Goal: Navigation & Orientation: Find specific page/section

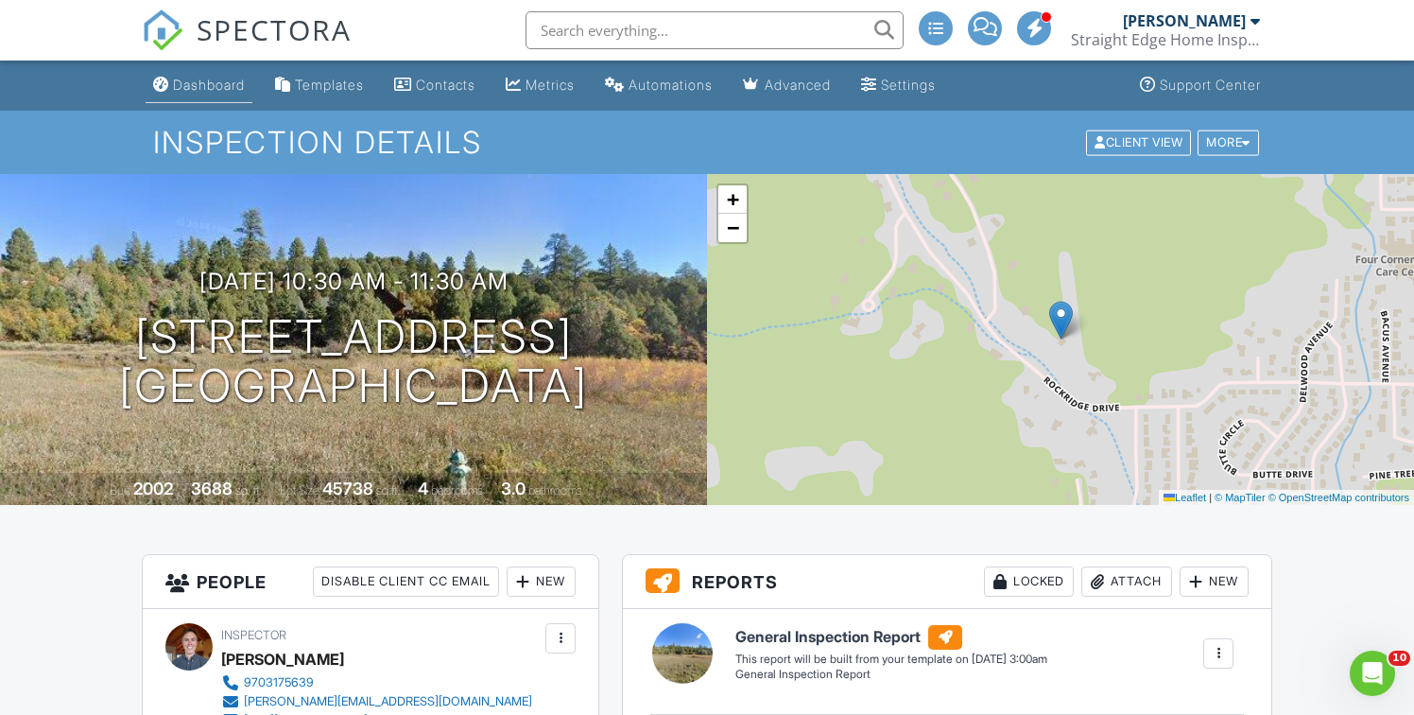
click at [214, 87] on div "Dashboard" at bounding box center [209, 85] width 72 height 16
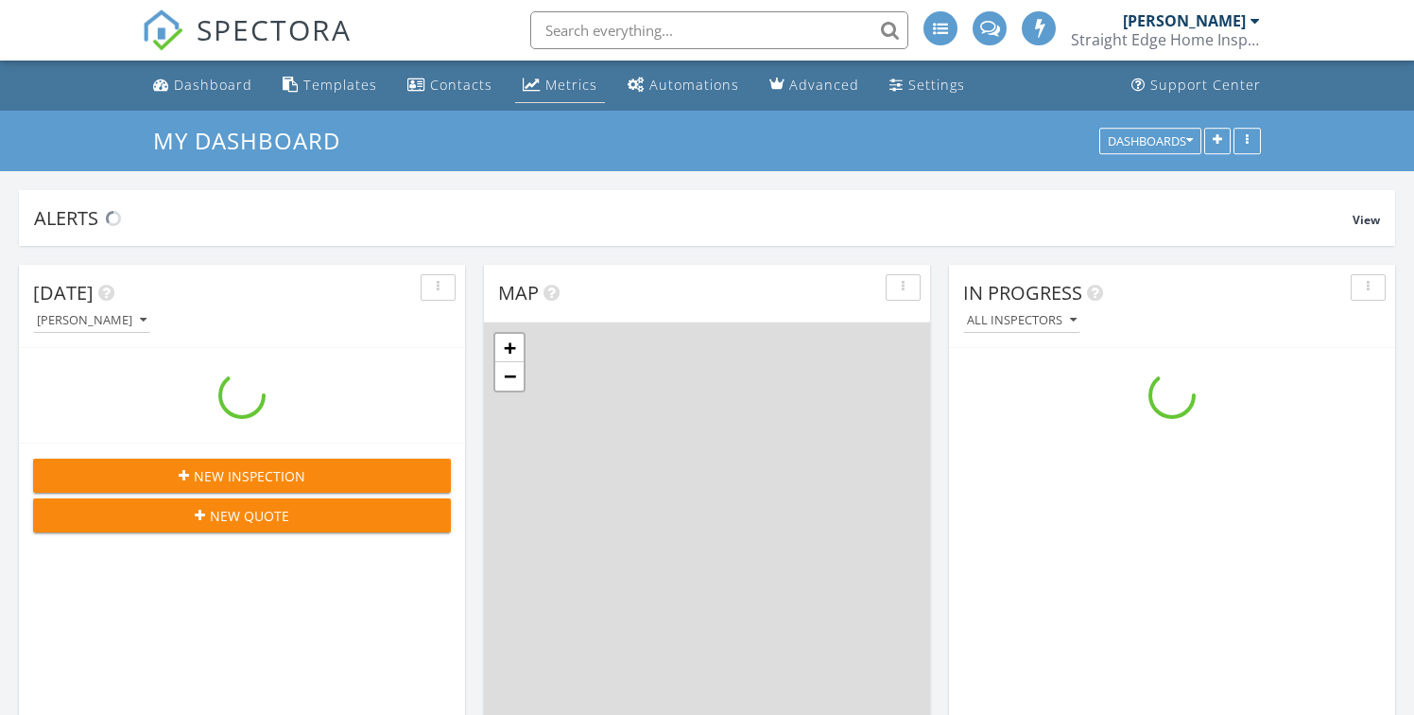
scroll to position [1721, 1415]
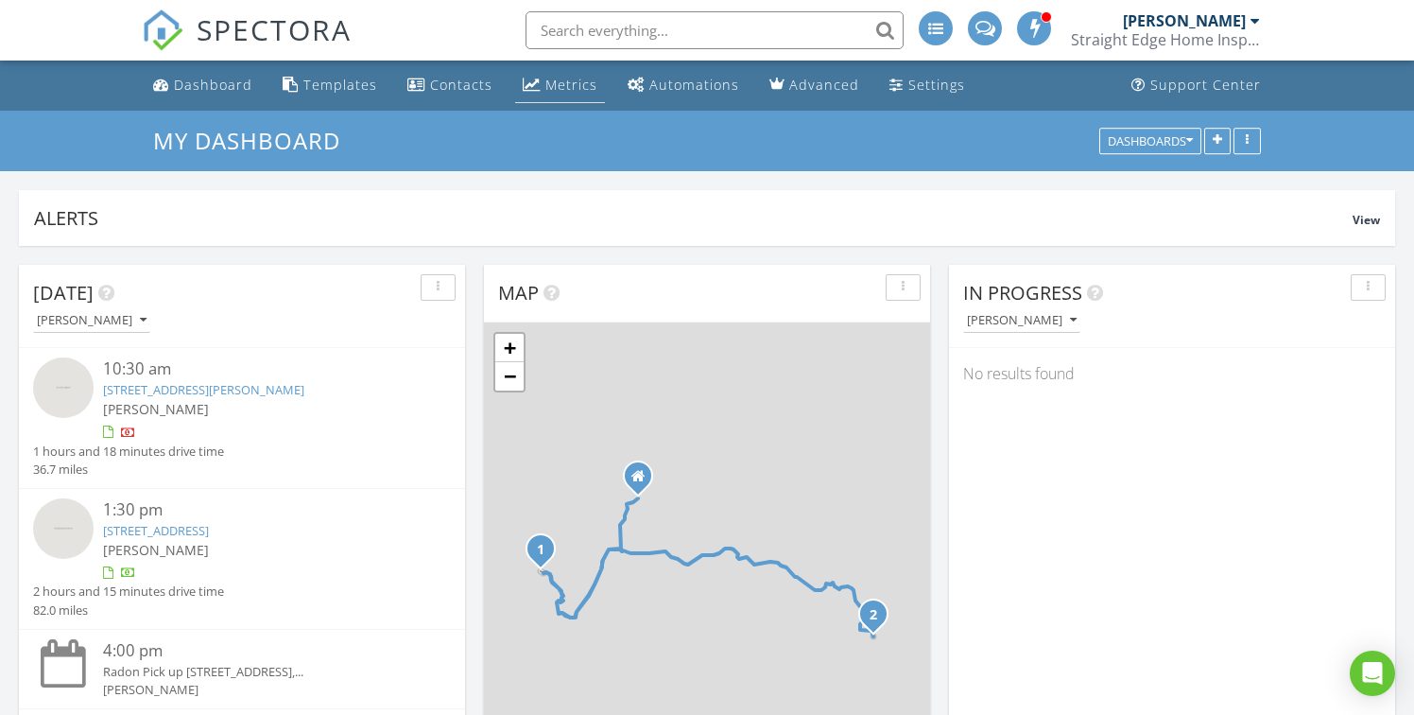
click at [563, 88] on div "Metrics" at bounding box center [571, 85] width 52 height 18
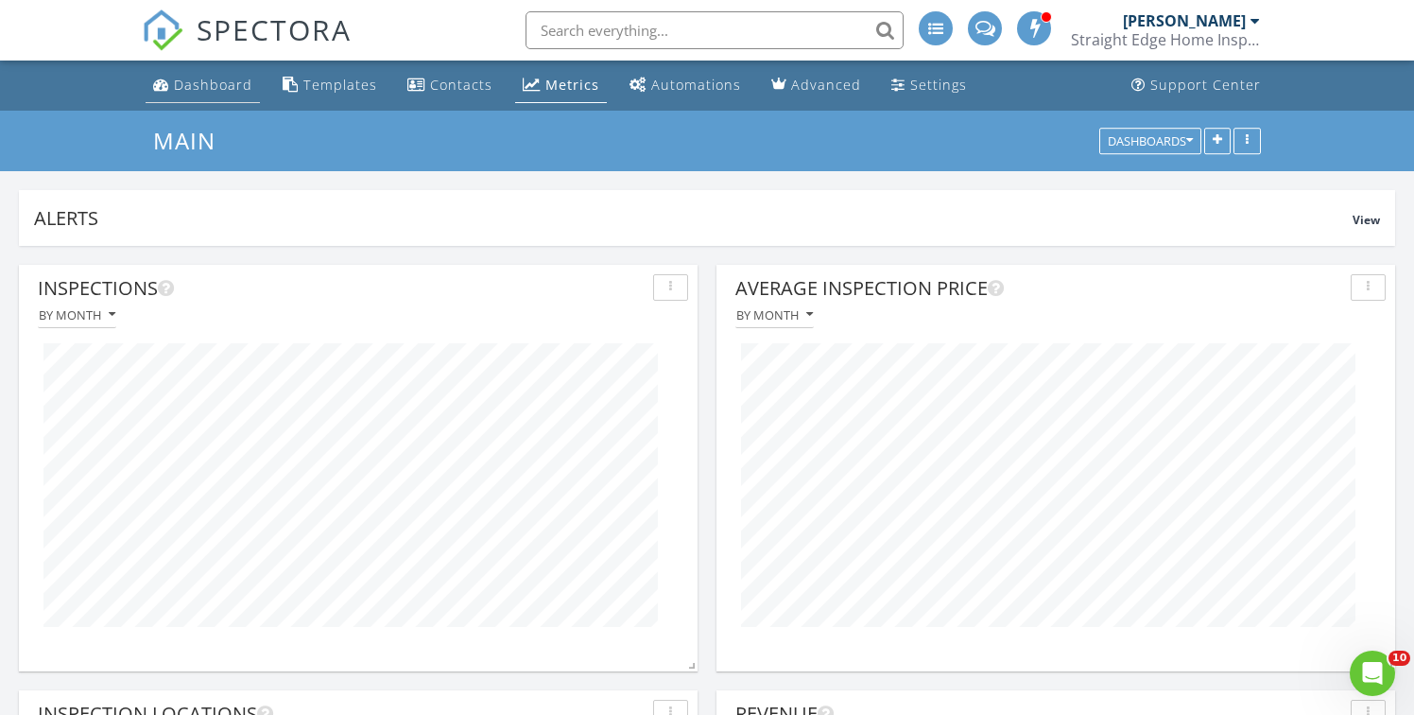
drag, startPoint x: 202, startPoint y: 90, endPoint x: 236, endPoint y: 88, distance: 34.1
click at [202, 90] on div "Dashboard" at bounding box center [213, 85] width 78 height 18
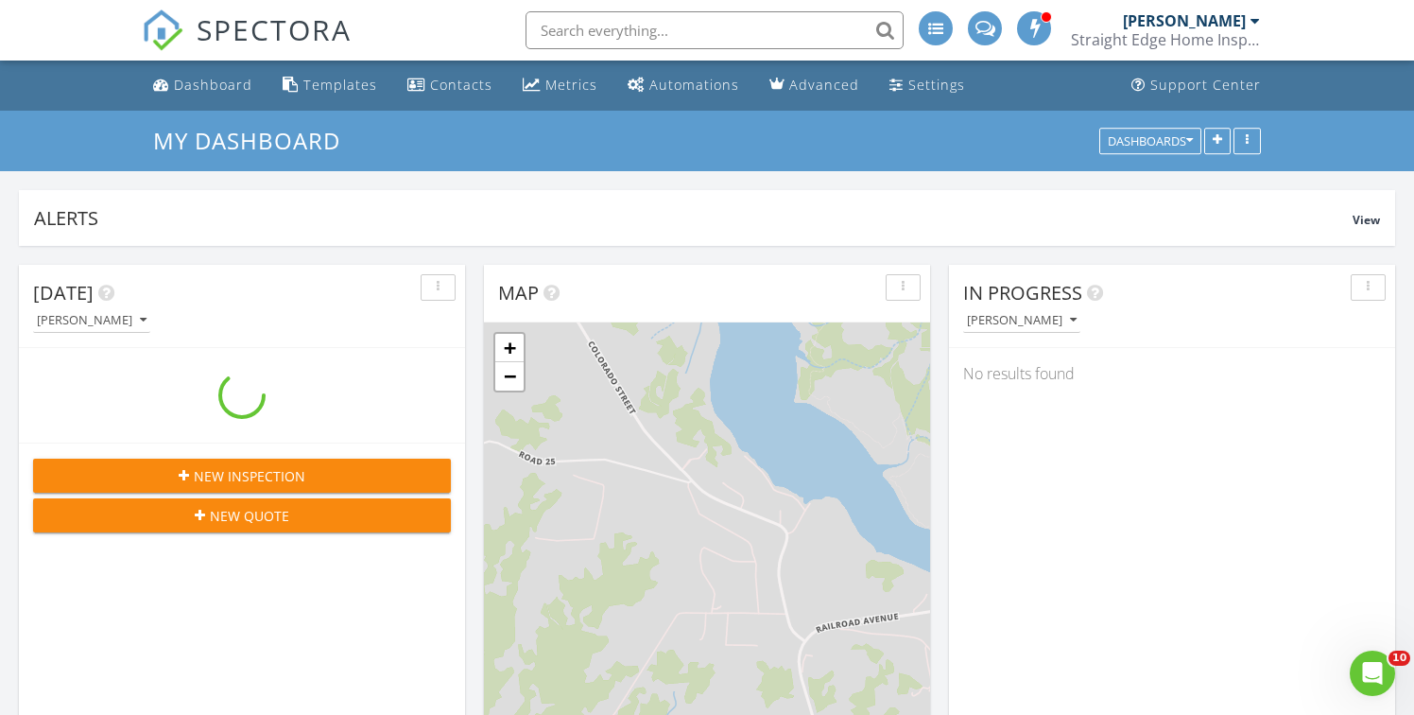
scroll to position [1721, 1415]
